Goal: Understand process/instructions

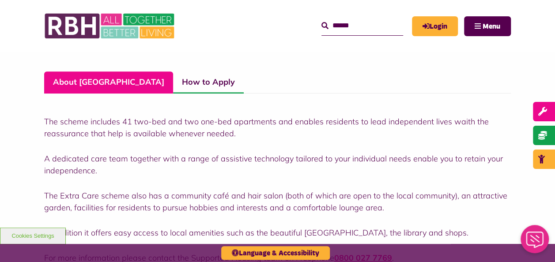
scroll to position [221, 0]
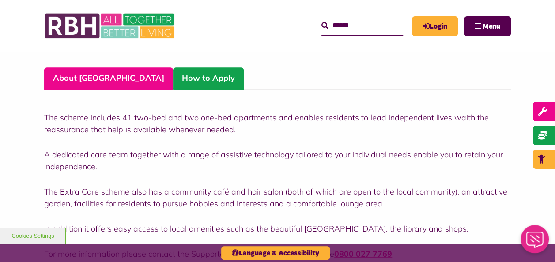
click at [173, 78] on link "How to Apply" at bounding box center [208, 78] width 71 height 22
